Goal: Entertainment & Leisure: Consume media (video, audio)

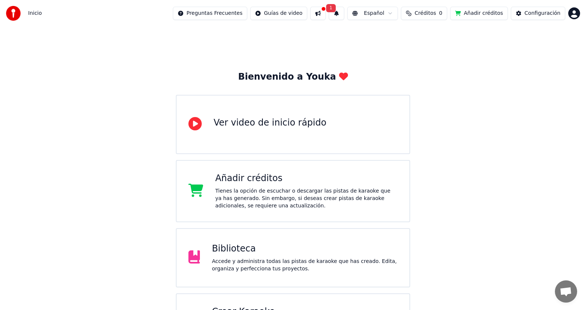
click at [279, 123] on div "Ver video de inicio rápido" at bounding box center [270, 123] width 113 height 12
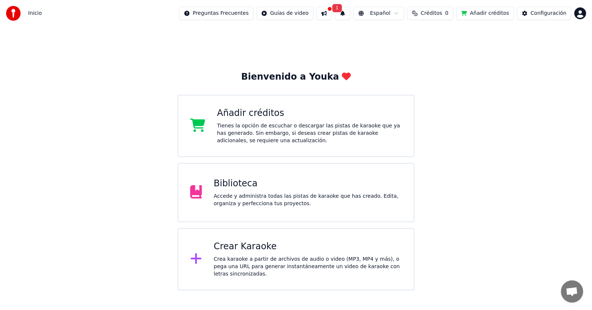
click at [228, 190] on div "Biblioteca Accede y administra todas las pistas de karaoke que has creado. Edit…" at bounding box center [308, 193] width 188 height 30
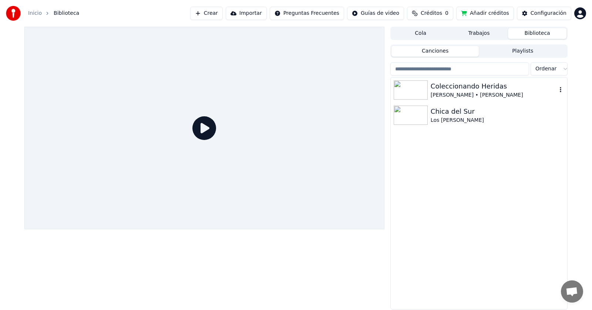
click at [445, 97] on div "[PERSON_NAME] • [PERSON_NAME]" at bounding box center [494, 94] width 126 height 7
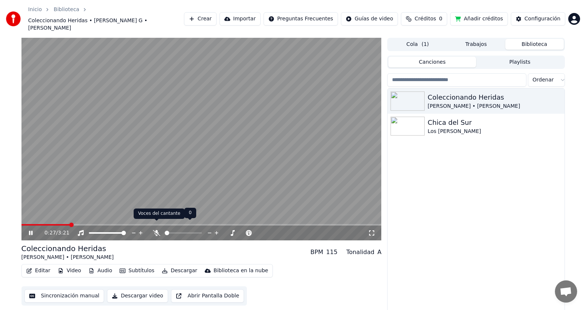
click at [159, 230] on icon at bounding box center [156, 233] width 7 height 6
click at [403, 118] on img at bounding box center [408, 126] width 34 height 19
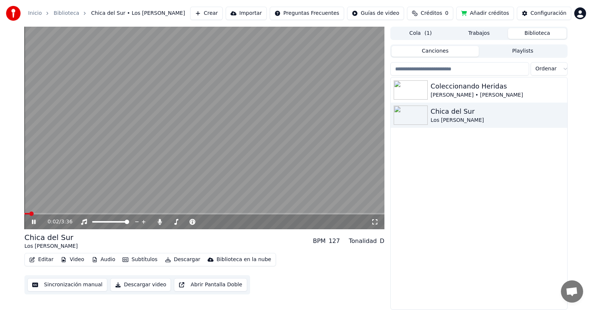
click at [47, 211] on video at bounding box center [204, 128] width 360 height 202
click at [32, 223] on icon at bounding box center [33, 221] width 4 height 5
click at [159, 222] on icon at bounding box center [160, 222] width 4 height 6
click at [454, 84] on div "Coleccionando Heridas" at bounding box center [494, 86] width 126 height 10
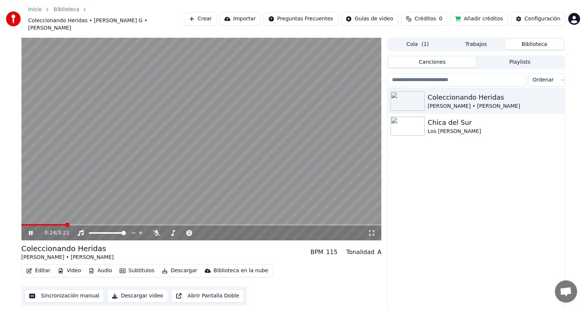
click at [31, 231] on icon at bounding box center [31, 233] width 4 height 4
